Goal: Find specific fact

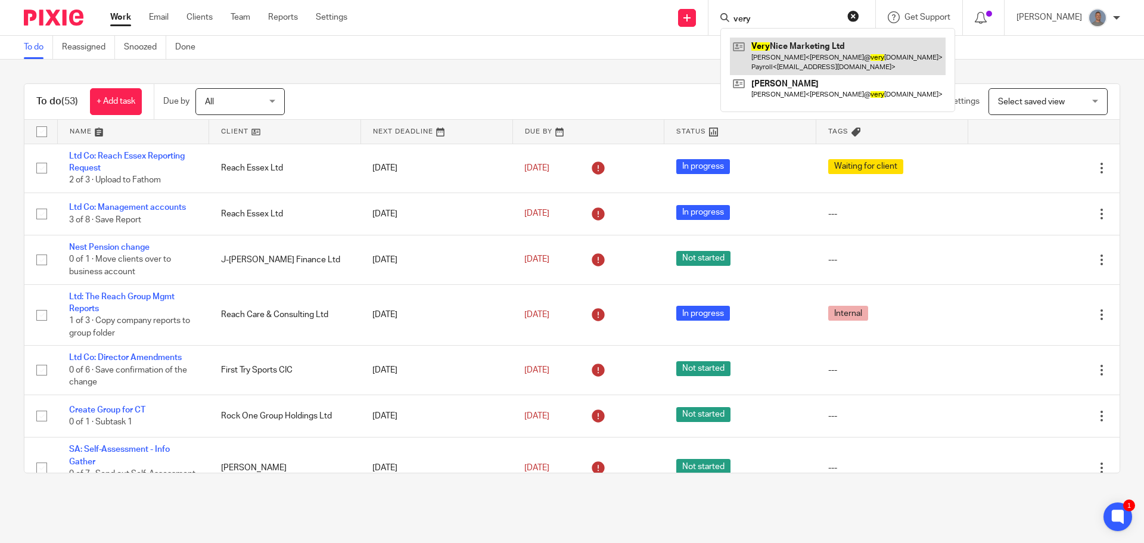
type input "very"
click at [800, 61] on link at bounding box center [838, 56] width 216 height 37
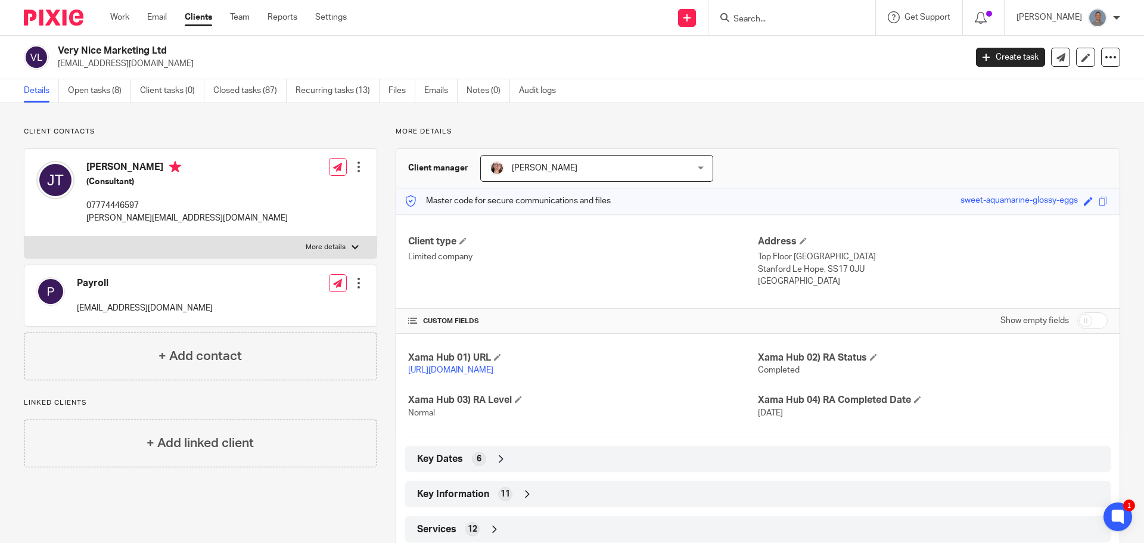
scroll to position [45, 0]
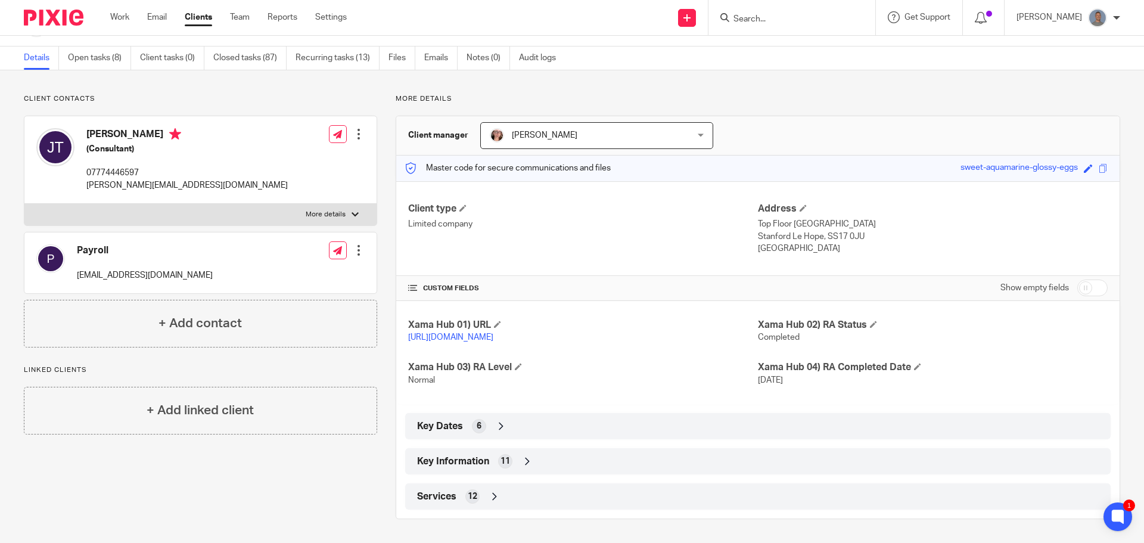
click at [522, 463] on icon at bounding box center [528, 461] width 12 height 12
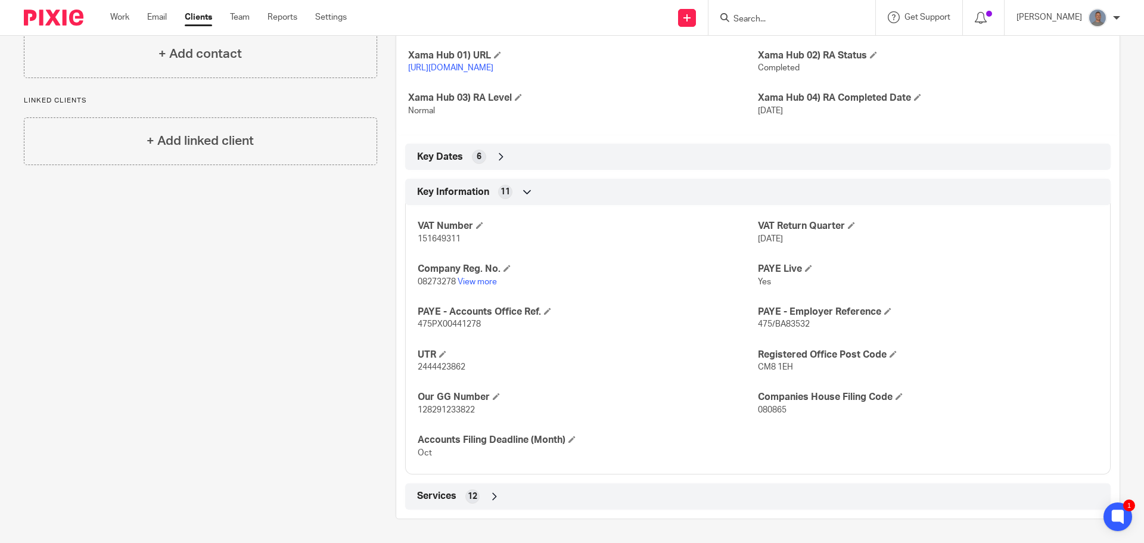
scroll to position [314, 0]
click at [435, 409] on span "128291233822" at bounding box center [446, 410] width 57 height 8
copy span "128291233822"
